Goal: Transaction & Acquisition: Download file/media

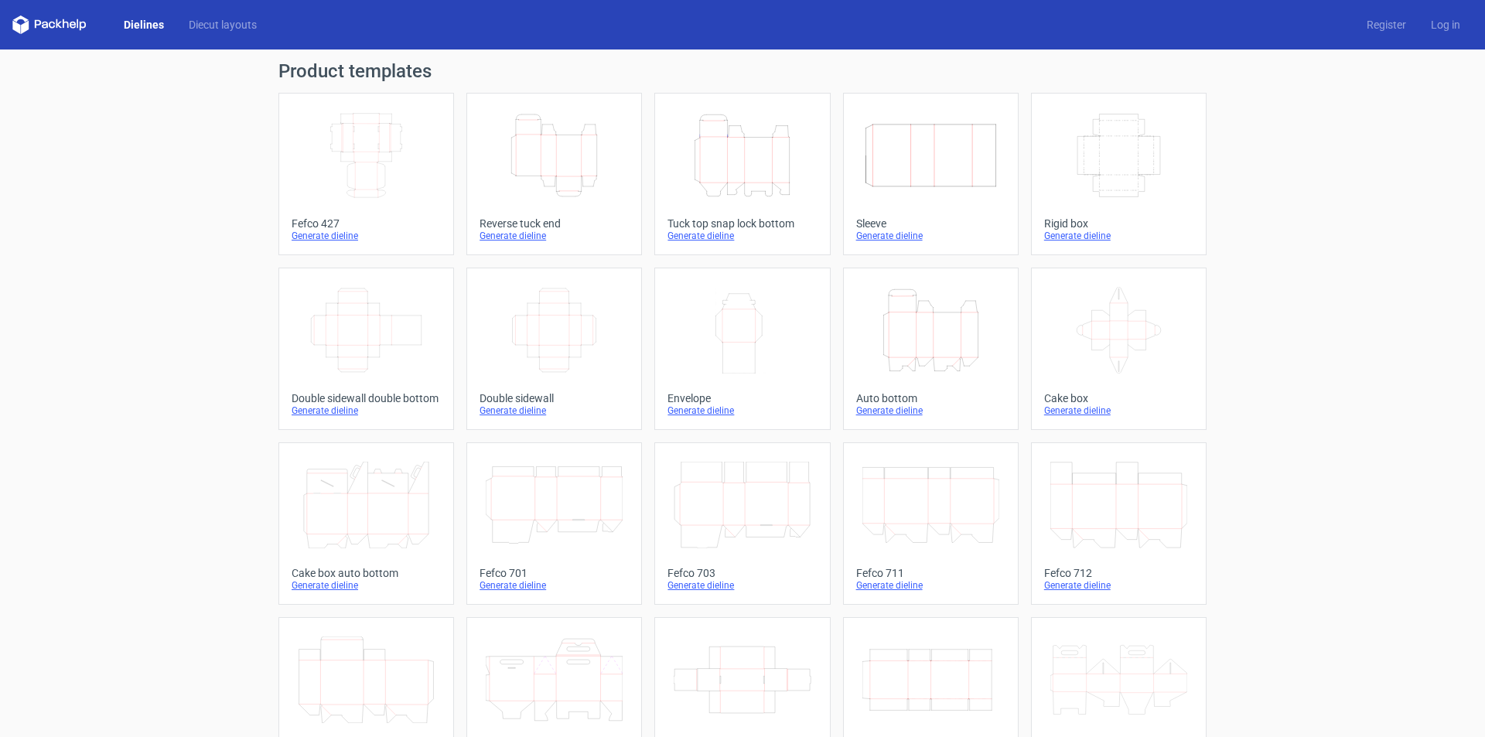
click at [719, 184] on icon "Height Depth Width" at bounding box center [742, 155] width 137 height 87
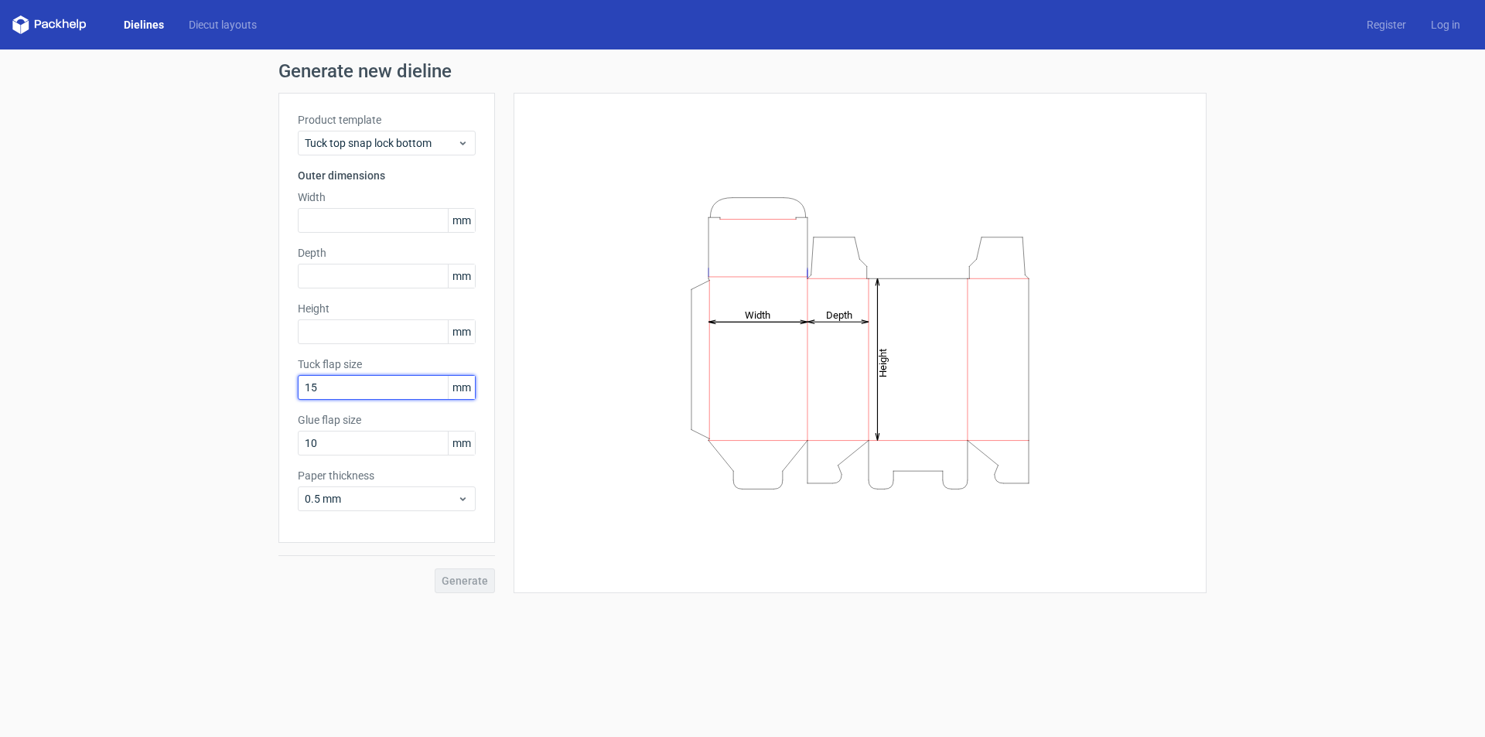
drag, startPoint x: 336, startPoint y: 388, endPoint x: 251, endPoint y: 387, distance: 85.1
click at [251, 387] on div "Generate new dieline Product template Tuck top snap lock bottom Outer dimension…" at bounding box center [742, 328] width 1485 height 556
drag, startPoint x: 348, startPoint y: 385, endPoint x: 230, endPoint y: 391, distance: 118.5
click at [230, 391] on div "Generate new dieline Product template Tuck top snap lock bottom Outer dimension…" at bounding box center [742, 328] width 1485 height 556
type input "12"
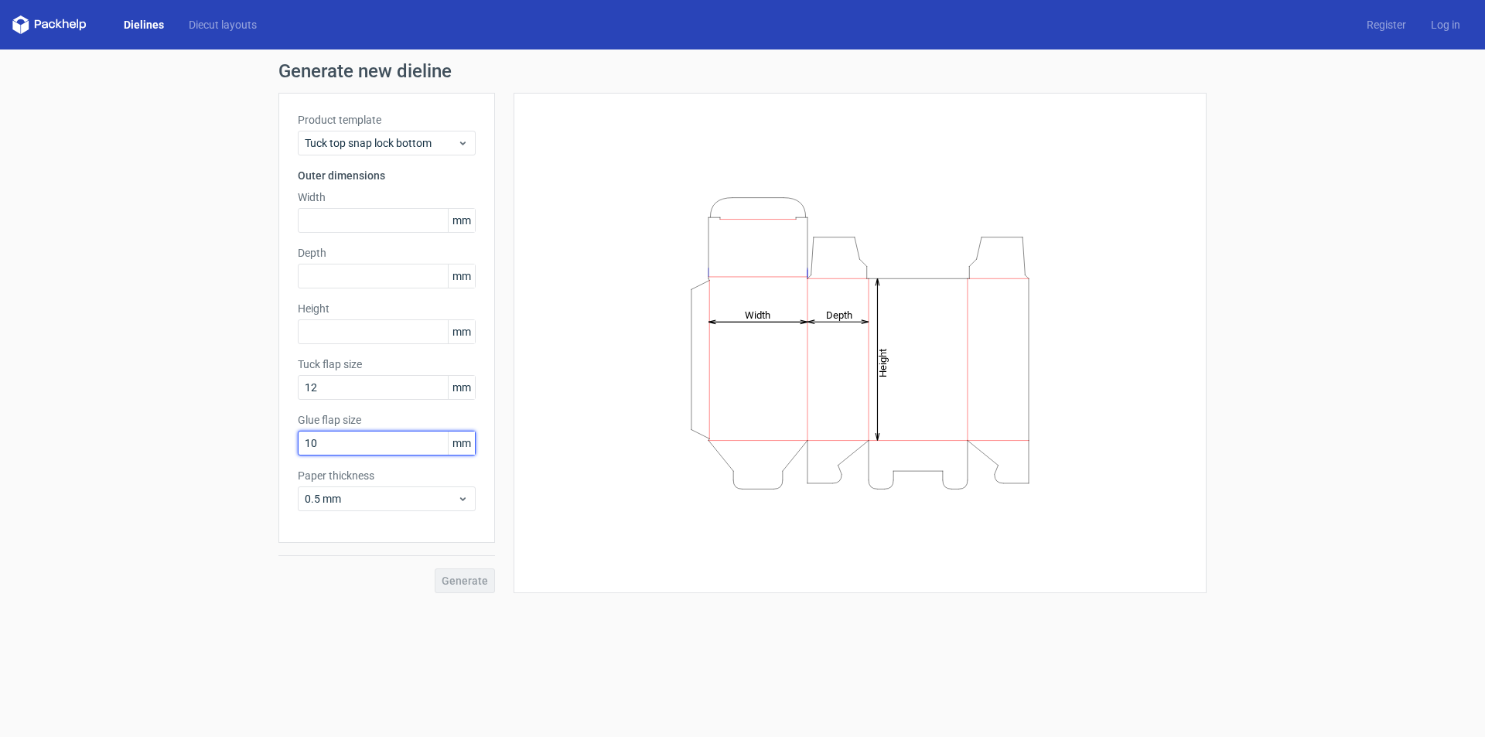
drag, startPoint x: 360, startPoint y: 441, endPoint x: 261, endPoint y: 442, distance: 99.8
click at [261, 442] on div "Generate new dieline Product template Tuck top snap lock bottom Outer dimension…" at bounding box center [742, 328] width 1485 height 556
type input "12"
click at [380, 498] on span "0.5 mm" at bounding box center [381, 498] width 152 height 15
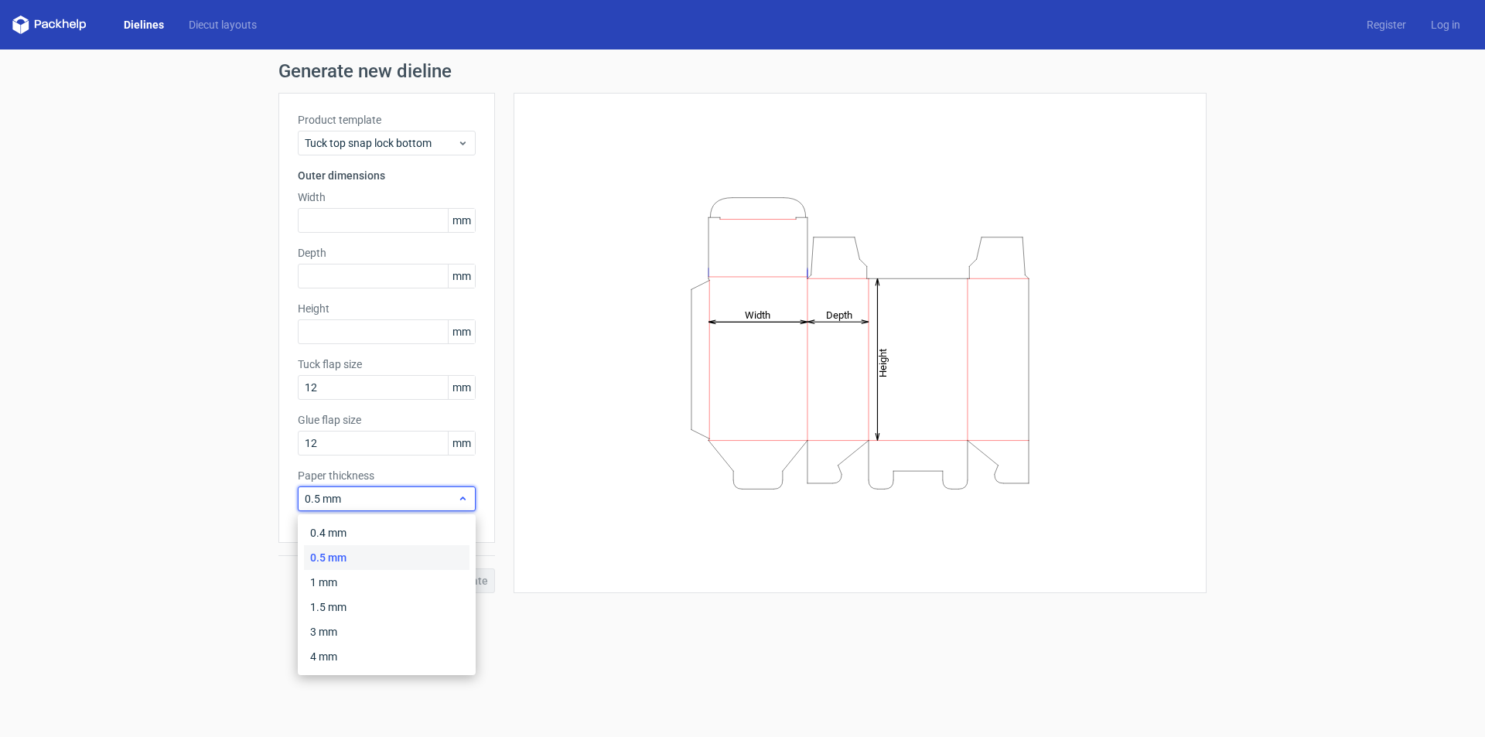
click at [379, 487] on div "0.5 mm" at bounding box center [387, 499] width 178 height 25
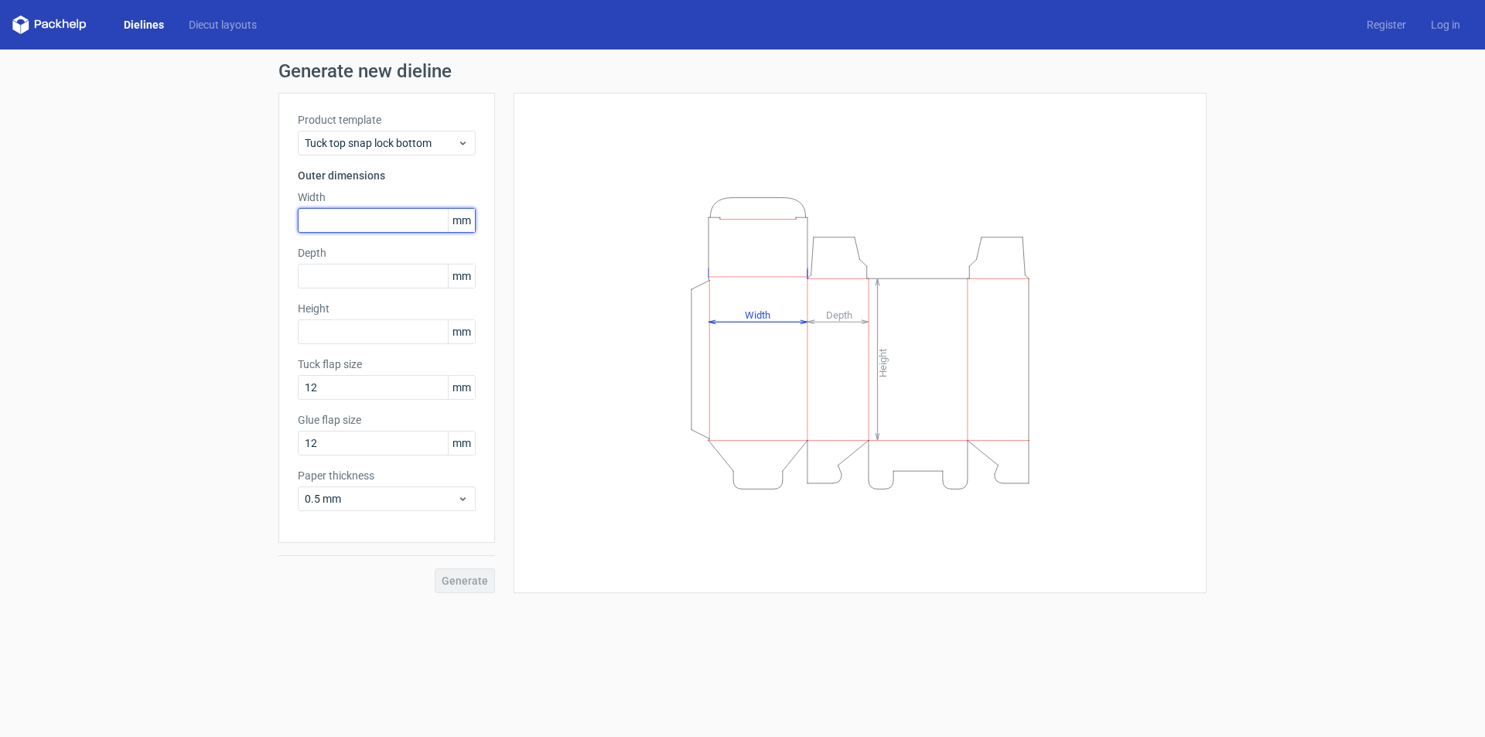
click at [333, 220] on input "text" at bounding box center [387, 220] width 178 height 25
type input "155"
click at [350, 277] on input "text" at bounding box center [387, 276] width 178 height 25
type input "125"
click at [337, 314] on label "Height" at bounding box center [387, 308] width 178 height 15
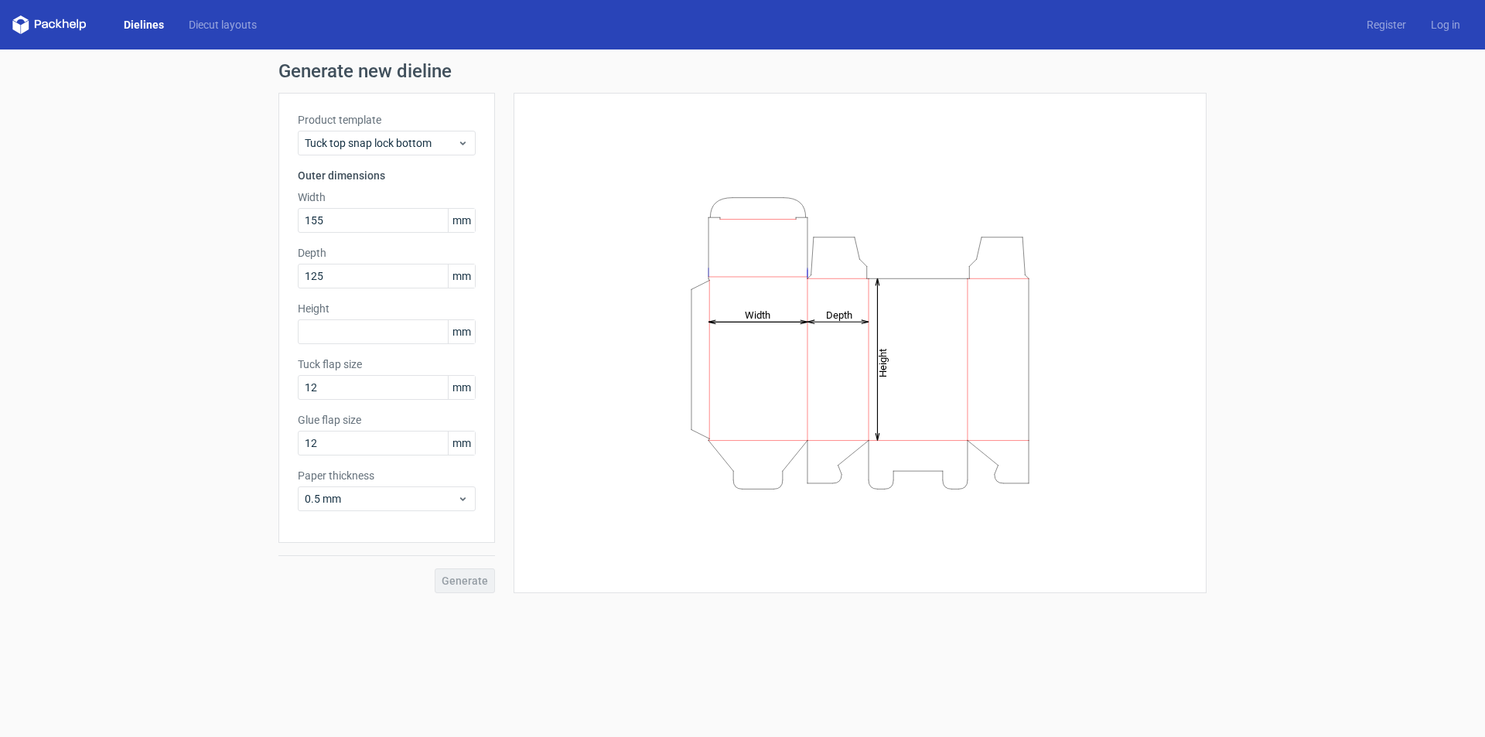
click at [346, 344] on div "Product template Tuck top snap lock bottom Outer dimensions Width 155 mm Depth …" at bounding box center [386, 318] width 217 height 450
click at [347, 340] on input "text" at bounding box center [387, 331] width 178 height 25
type input "143"
click at [470, 583] on span "Generate" at bounding box center [465, 581] width 46 height 11
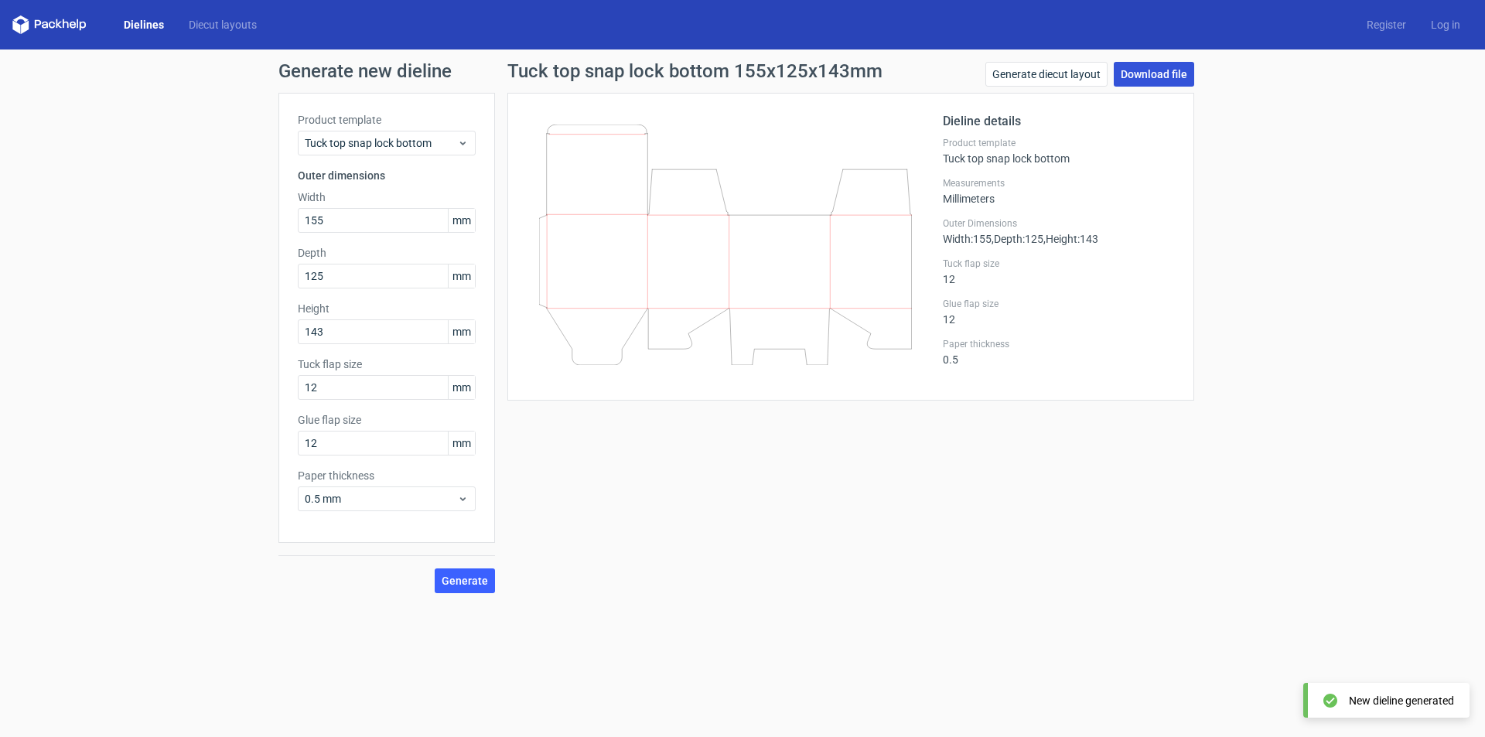
click at [1160, 71] on link "Download file" at bounding box center [1154, 74] width 80 height 25
